Goal: Transaction & Acquisition: Purchase product/service

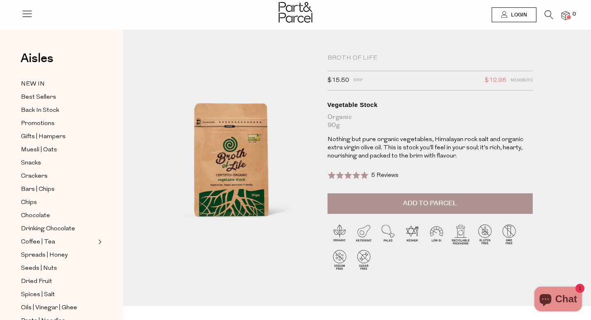
click at [381, 173] on span "5 Reviews" at bounding box center [385, 175] width 28 height 6
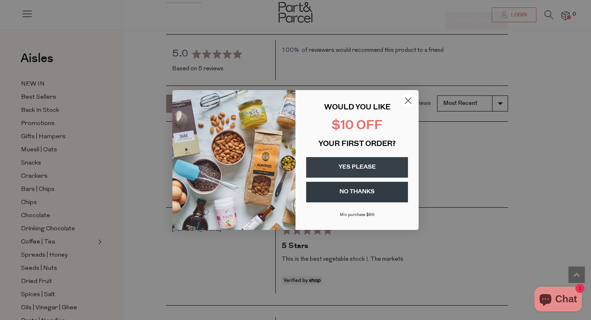
scroll to position [1139, 0]
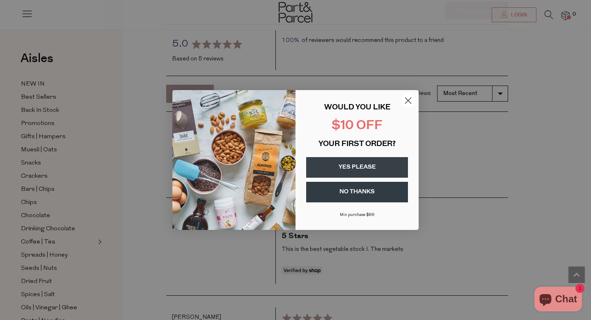
click at [410, 100] on circle "Close dialog" at bounding box center [409, 101] width 14 height 14
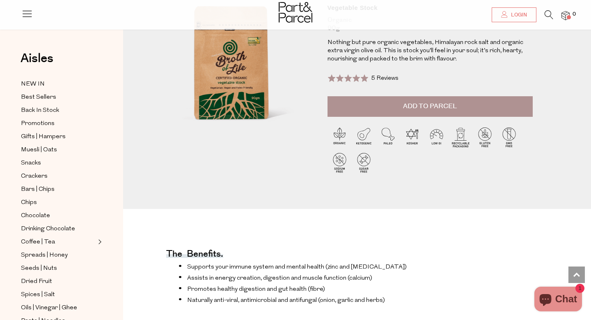
scroll to position [0, 0]
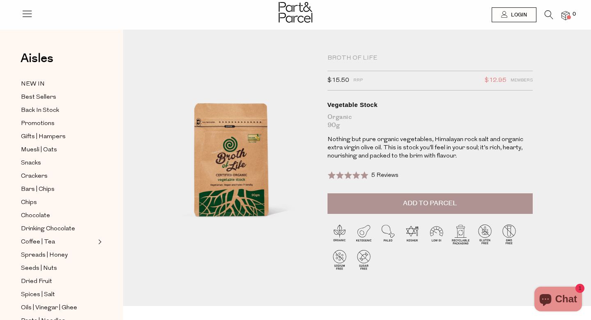
click at [424, 199] on span "Add to Parcel" at bounding box center [430, 202] width 54 height 9
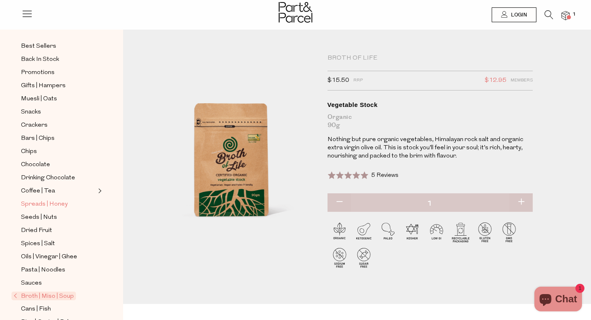
scroll to position [51, 0]
click at [43, 231] on span "Dried Fruit" at bounding box center [36, 230] width 31 height 10
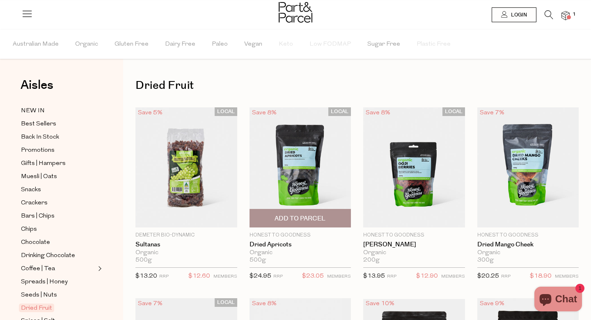
click at [301, 175] on img at bounding box center [301, 167] width 102 height 120
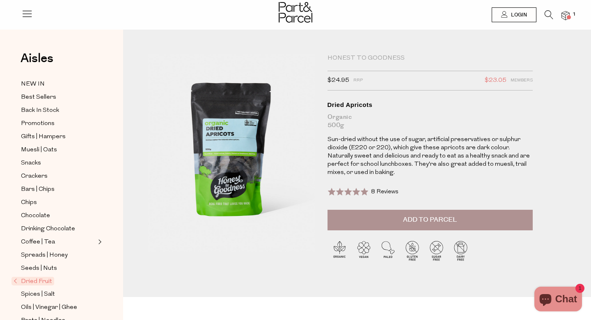
click at [422, 223] on span "Add to Parcel" at bounding box center [430, 219] width 54 height 9
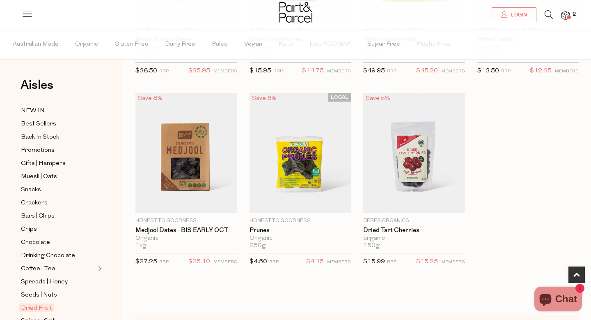
scroll to position [397, 0]
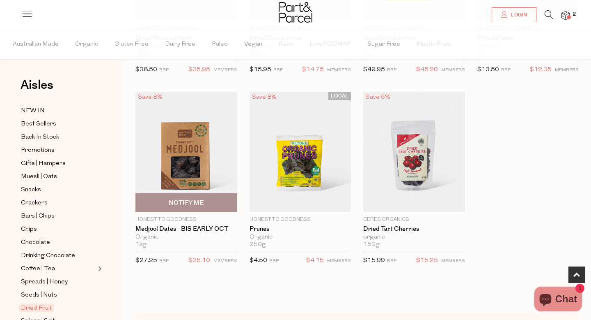
click at [191, 168] on img at bounding box center [187, 152] width 102 height 120
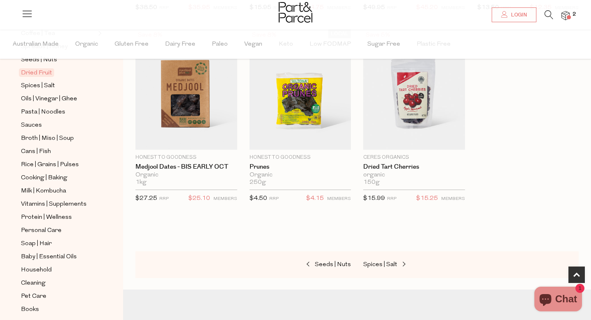
scroll to position [265, 0]
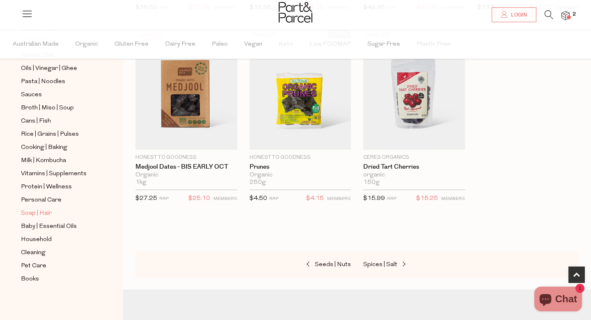
click at [30, 211] on span "Soap | Hair" at bounding box center [36, 213] width 31 height 10
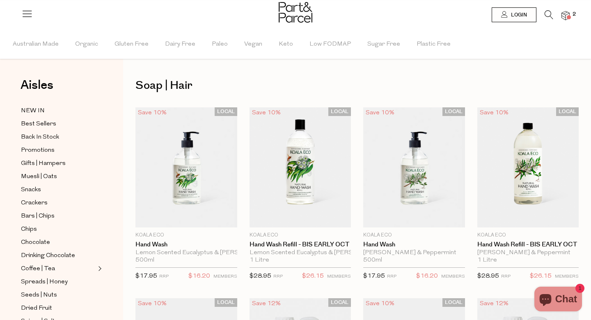
click at [566, 14] on img at bounding box center [566, 15] width 8 height 9
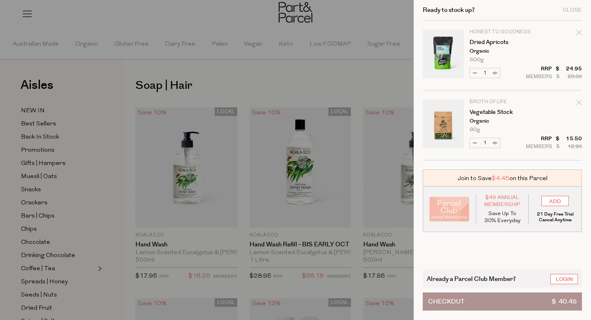
click at [475, 72] on button "Decrease Dried Apricots" at bounding box center [475, 72] width 10 height 9
type input "0"
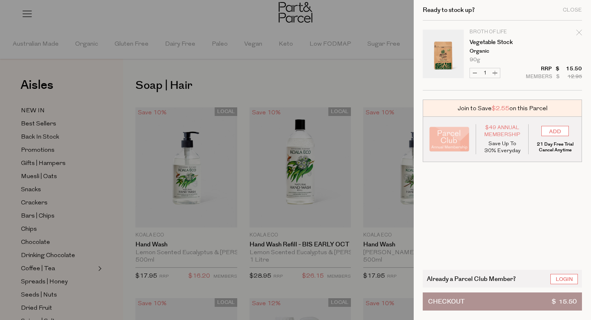
click at [445, 301] on span "Checkout" at bounding box center [446, 300] width 37 height 17
